Goal: Task Accomplishment & Management: Use online tool/utility

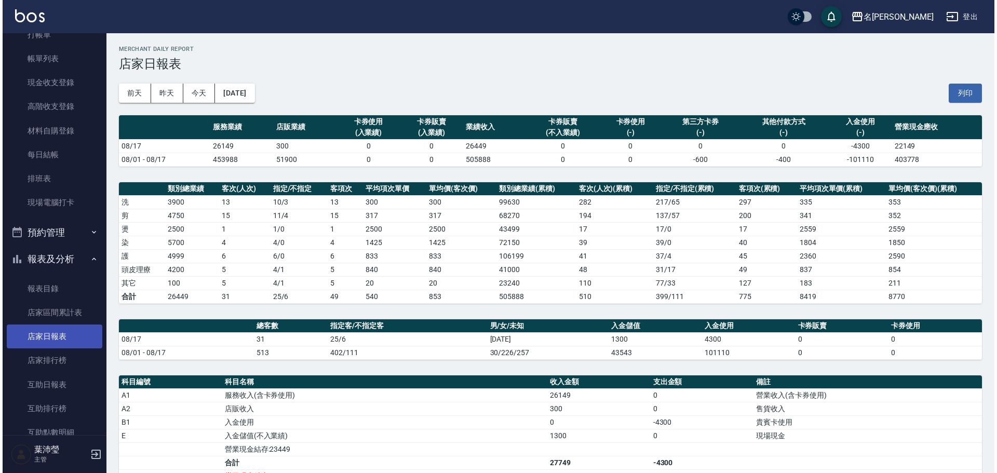
scroll to position [104, 0]
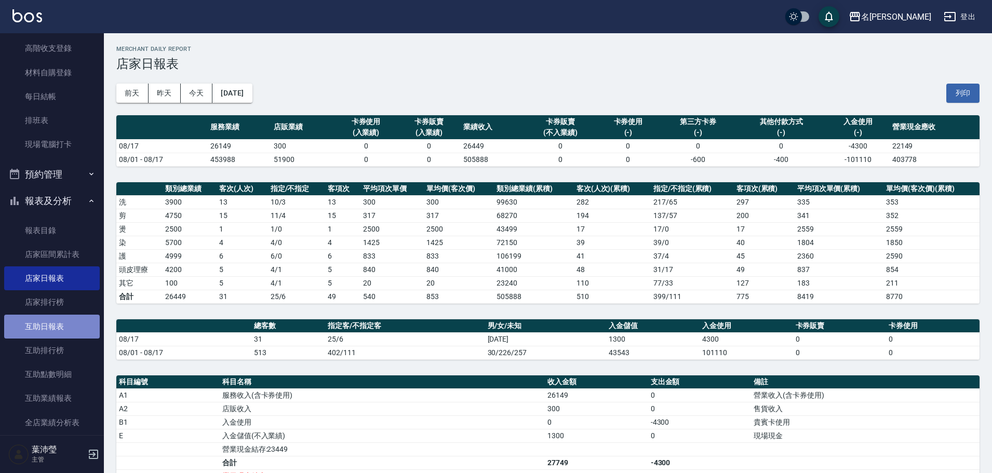
click at [59, 325] on link "互助日報表" at bounding box center [52, 327] width 96 height 24
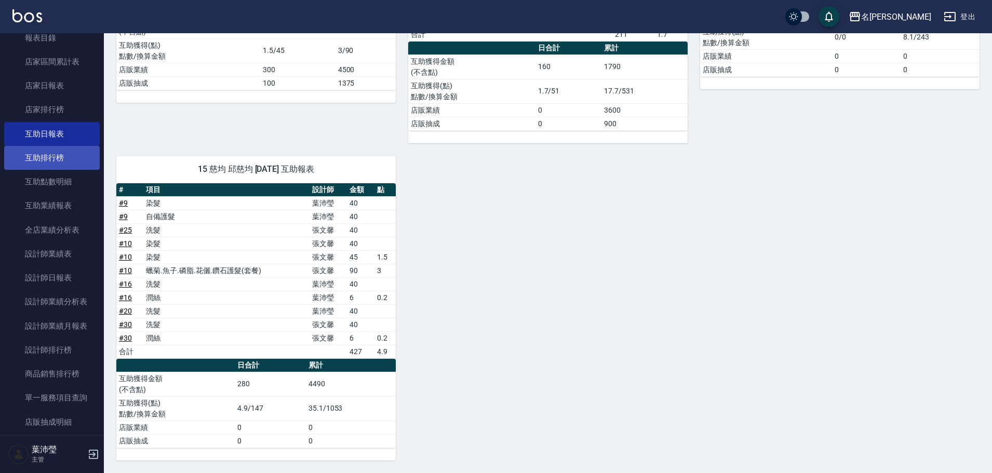
scroll to position [312, 0]
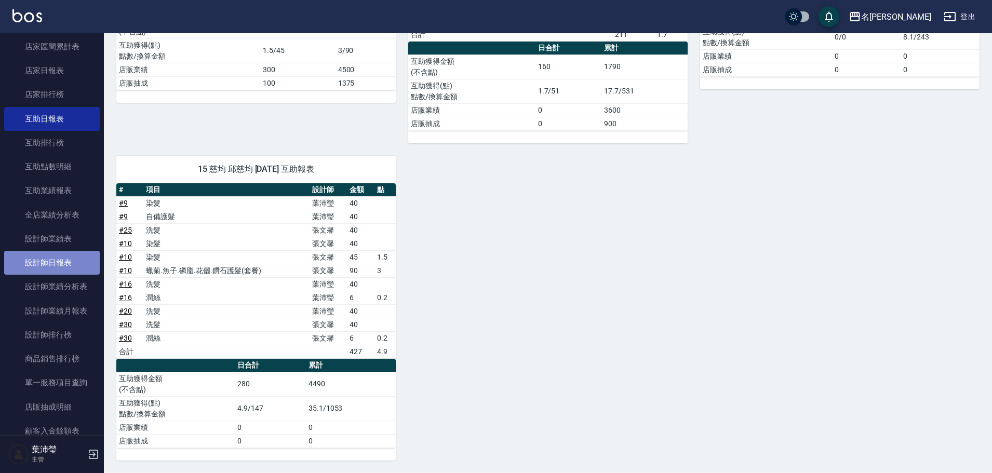
click at [68, 260] on link "設計師日報表" at bounding box center [52, 263] width 96 height 24
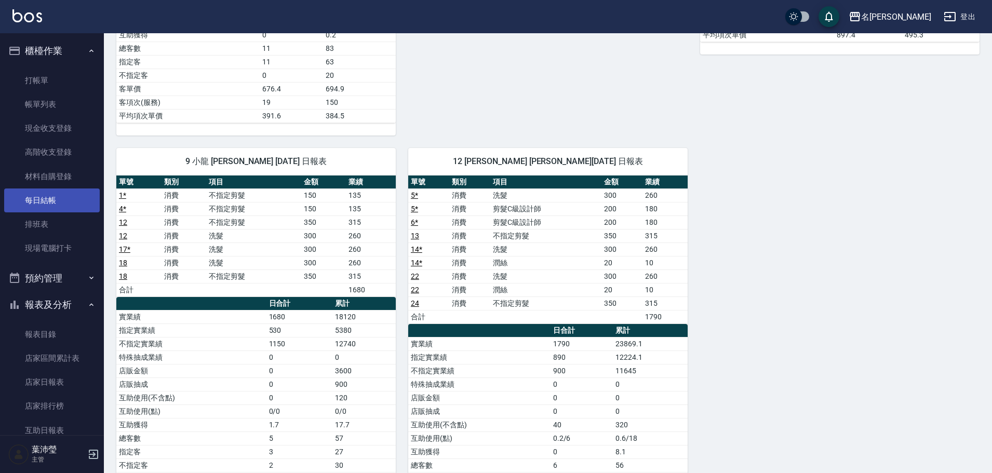
click at [20, 198] on link "每日結帳" at bounding box center [52, 201] width 96 height 24
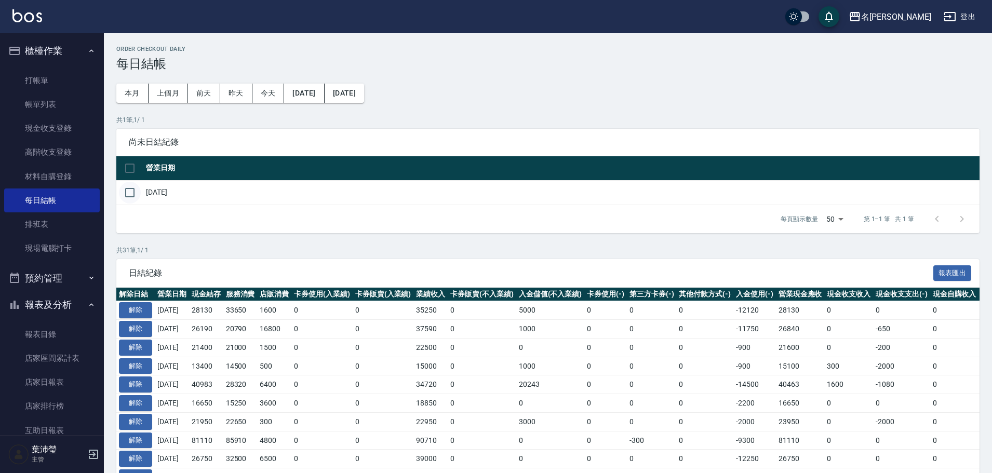
click at [129, 193] on input "checkbox" at bounding box center [130, 193] width 22 height 22
checkbox input "true"
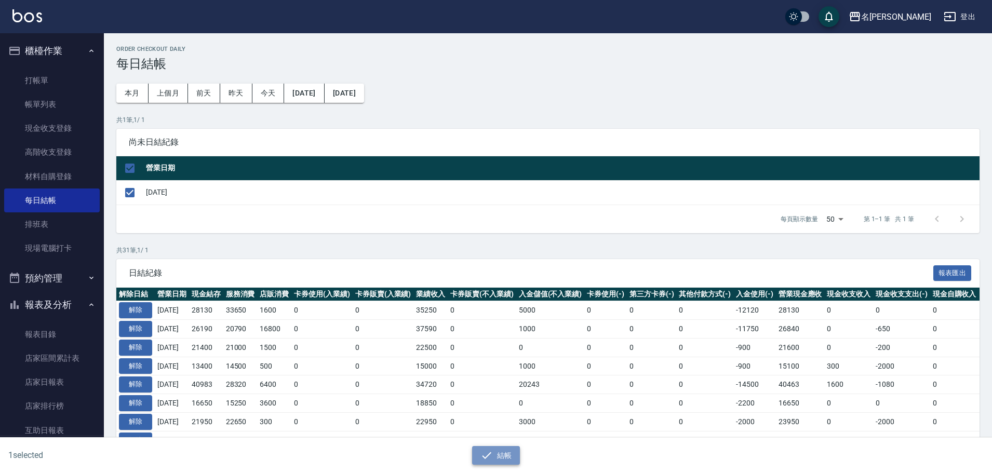
click at [511, 457] on button "結帳" at bounding box center [496, 455] width 48 height 19
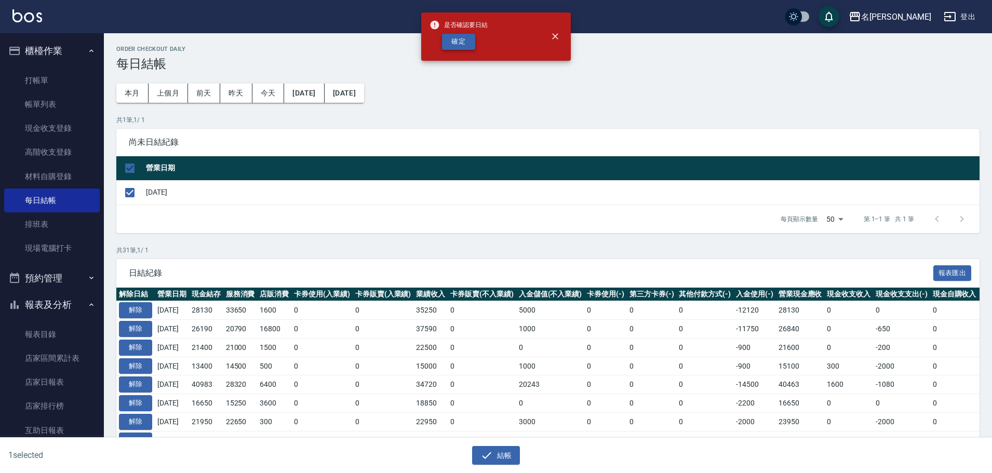
click at [470, 46] on button "確定" at bounding box center [458, 42] width 33 height 16
checkbox input "false"
